Goal: Task Accomplishment & Management: Manage account settings

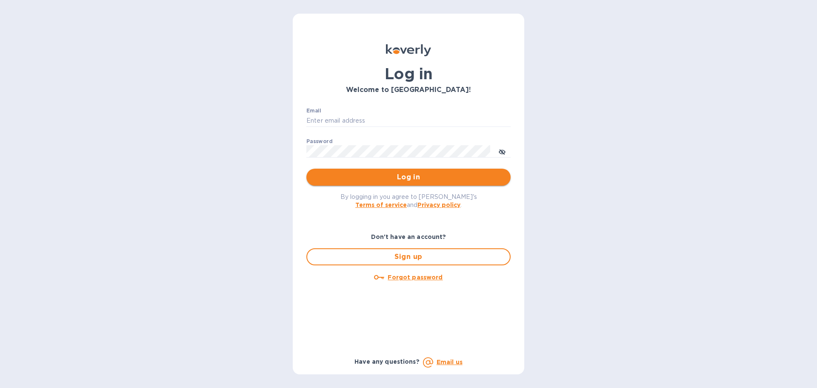
type input "[EMAIL_ADDRESS][DOMAIN_NAME]"
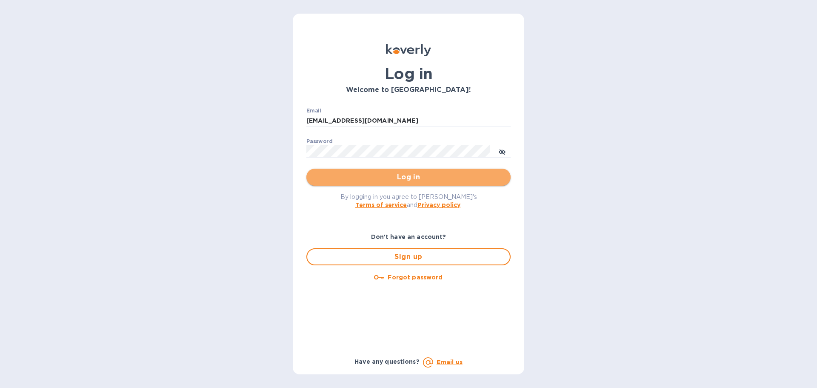
click at [356, 178] on span "Log in" at bounding box center [408, 177] width 191 height 10
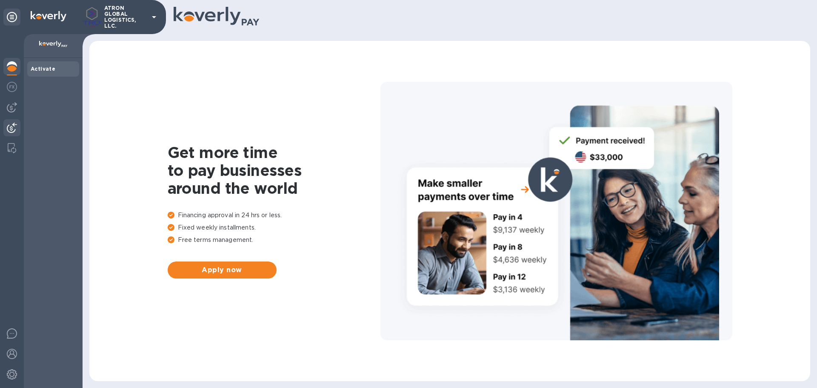
click at [12, 120] on div at bounding box center [11, 128] width 17 height 19
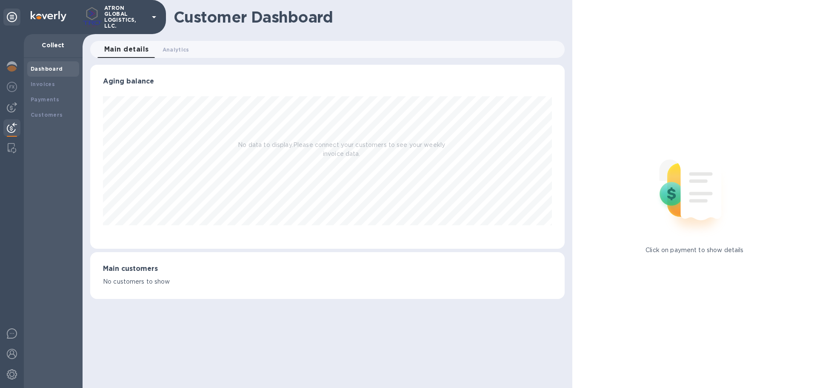
scroll to position [184, 474]
click at [48, 102] on b "Payments" at bounding box center [45, 99] width 29 height 6
